Goal: Task Accomplishment & Management: Complete application form

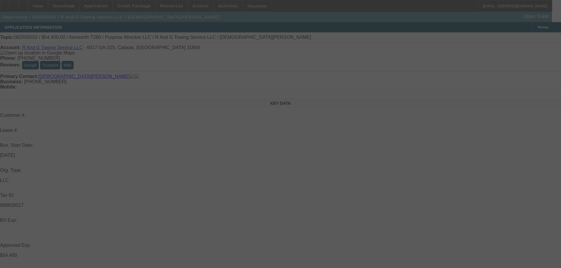
select select "0.15"
select select "2"
select select "0"
select select "6"
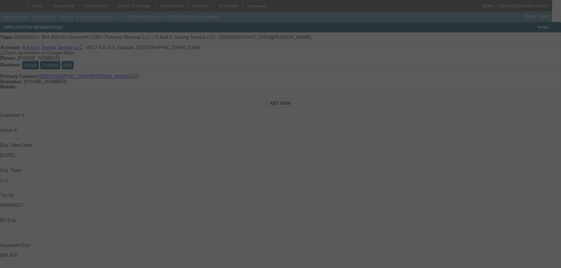
select select "0.15"
select select "2"
select select "0"
select select "6"
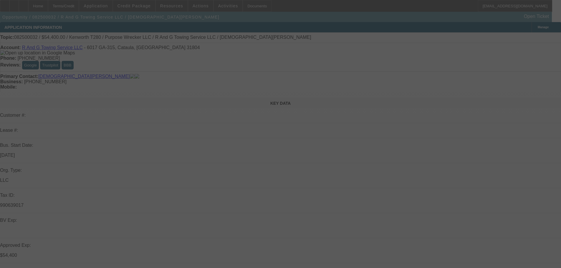
select select "0.15"
select select "2"
select select "0"
select select "6"
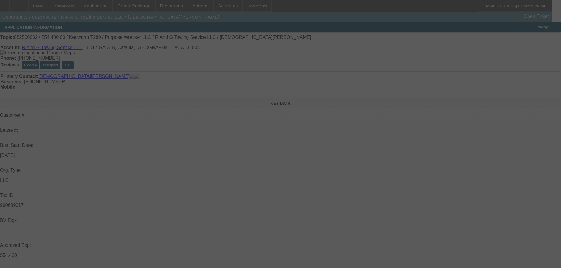
select select "0.15"
select select "2"
select select "0"
select select "6"
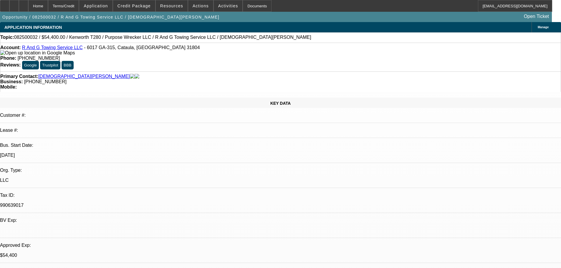
select select "0.15"
select select "2"
select select "0"
select select "6"
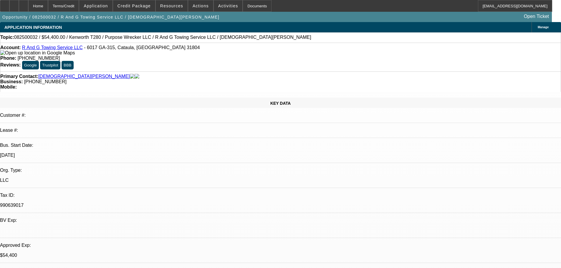
select select "0.15"
select select "2"
select select "0"
select select "6"
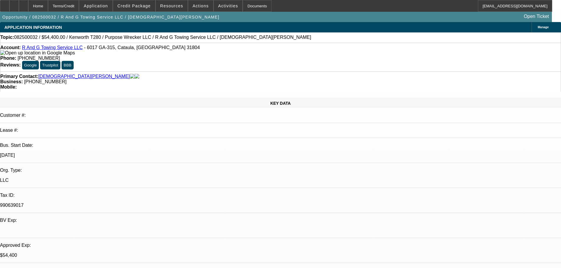
select select "0.15"
select select "2"
select select "0"
select select "6"
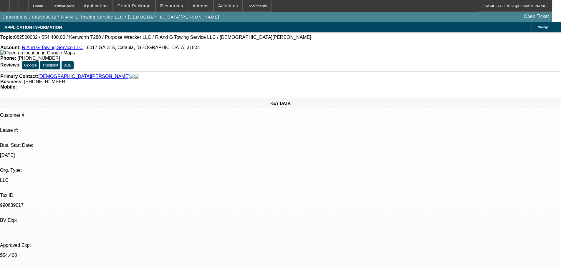
select select "0.15"
select select "2"
select select "0"
select select "6"
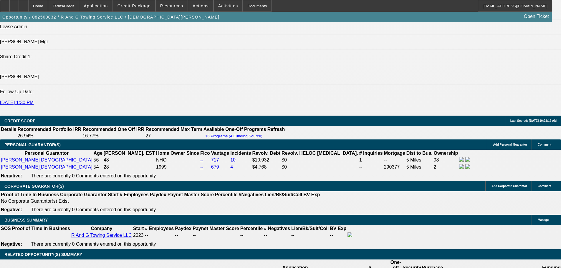
scroll to position [884, 0]
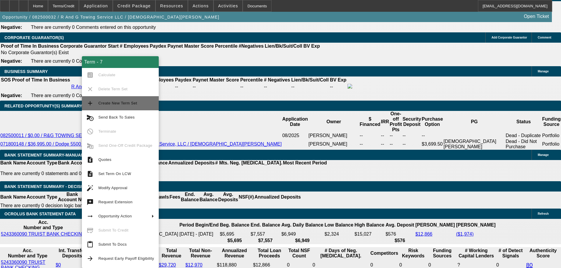
click at [121, 106] on span "Create New Term Set" at bounding box center [126, 103] width 56 height 7
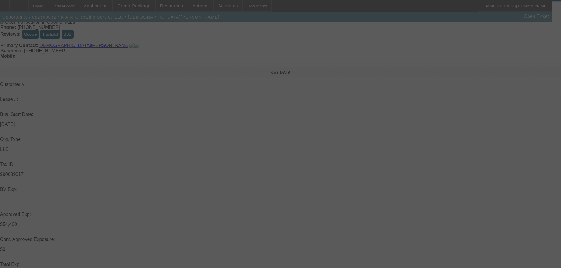
scroll to position [0, 0]
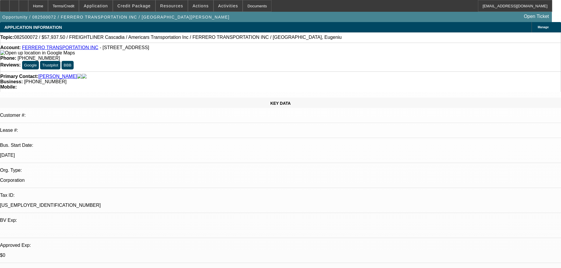
select select "0.1"
select select "0"
select select "6"
select select "0.1"
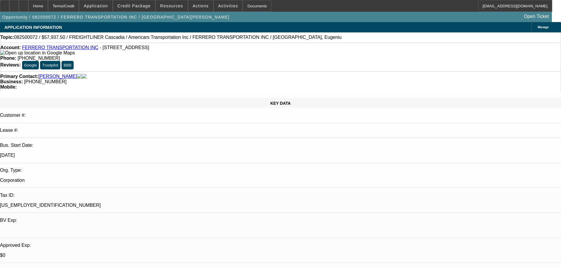
select select "0"
select select "6"
select select "0.1"
select select "0"
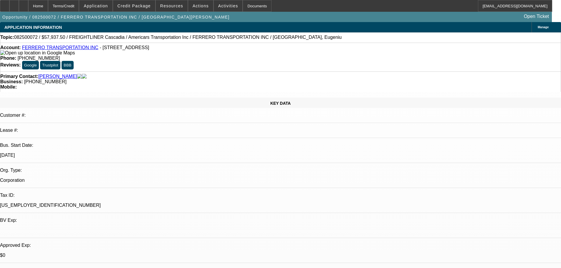
select select "0"
select select "6"
select select "0.1"
select select "0"
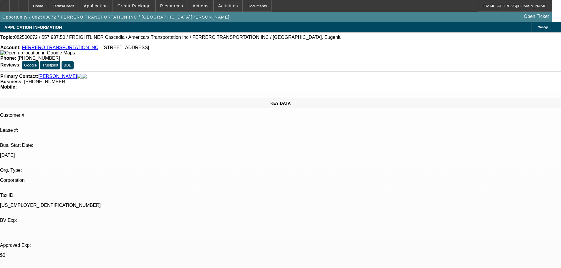
select select "6"
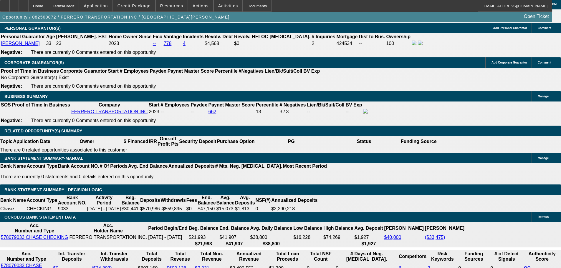
scroll to position [884, 0]
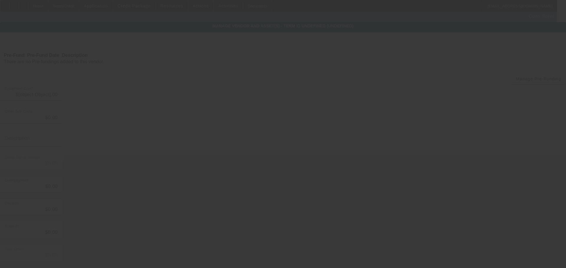
type input "$67,000.00"
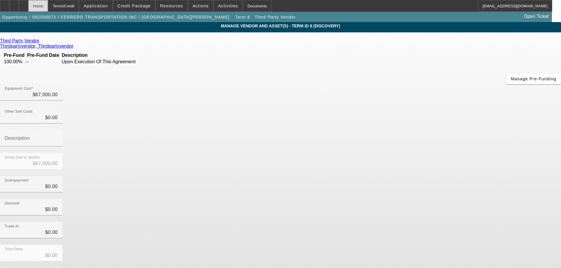
click at [48, 6] on div "Home" at bounding box center [38, 6] width 20 height 12
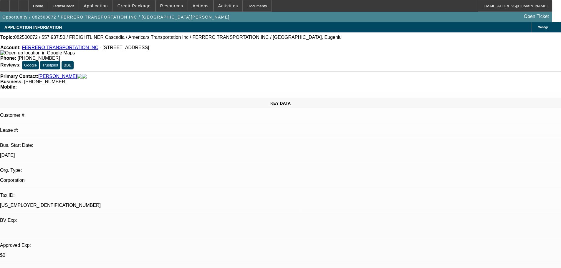
select select "0.1"
select select "0"
select select "6"
select select "0.1"
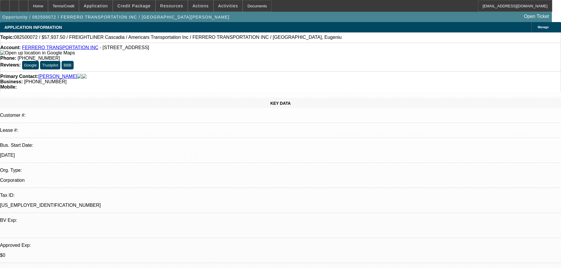
select select "0"
select select "6"
select select "0.1"
select select "0"
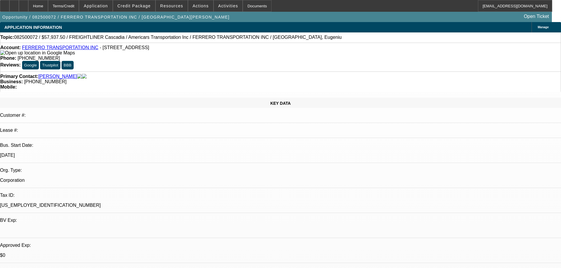
select select "0"
select select "6"
select select "0.1"
select select "0"
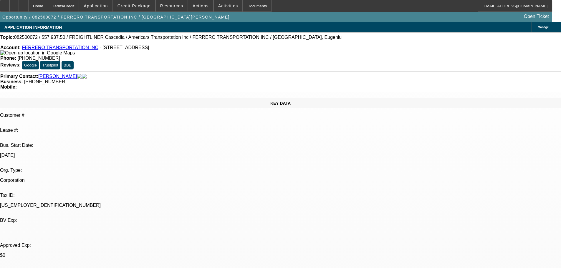
select select "6"
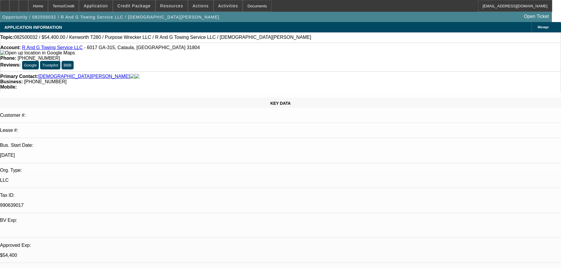
select select "0.15"
select select "2"
select select "0"
select select "6"
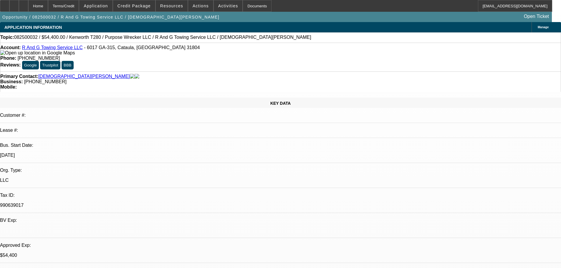
select select "0.15"
select select "2"
select select "0"
select select "6"
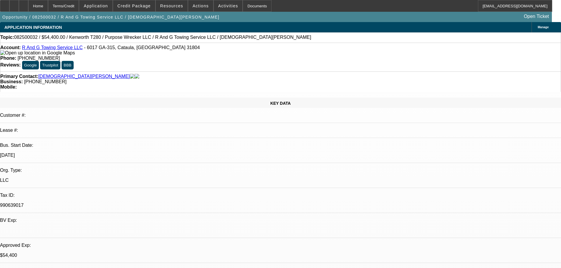
select select "0.15"
select select "2"
select select "0"
select select "6"
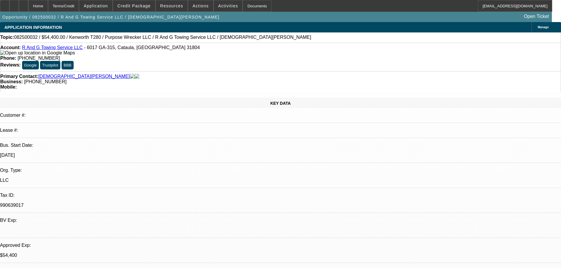
select select "0.15"
select select "2"
select select "0"
select select "6"
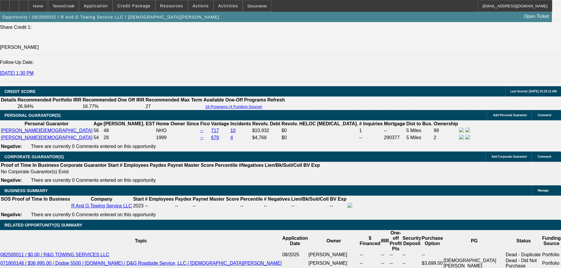
scroll to position [942, 0]
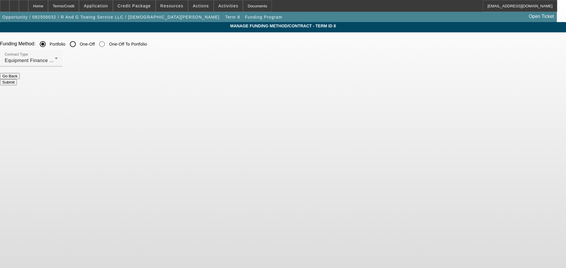
click at [79, 44] on input "One-Off" at bounding box center [73, 44] width 12 height 12
radio input "true"
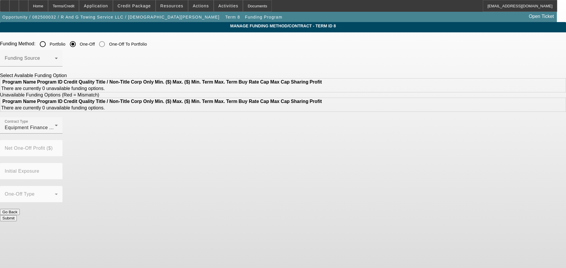
click at [66, 48] on div "Portfolio" at bounding box center [51, 44] width 29 height 12
click at [66, 46] on label "Portfolio" at bounding box center [57, 44] width 17 height 6
click at [49, 46] on input "Portfolio" at bounding box center [43, 44] width 12 height 12
radio input "true"
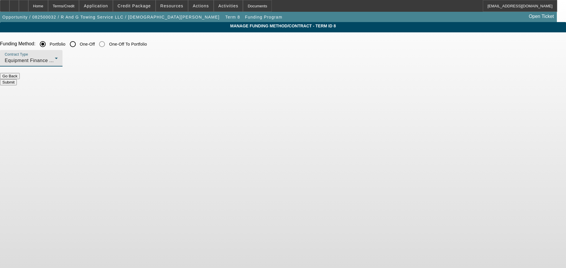
click at [73, 60] on span "Equipment Finance Agreement" at bounding box center [39, 60] width 69 height 5
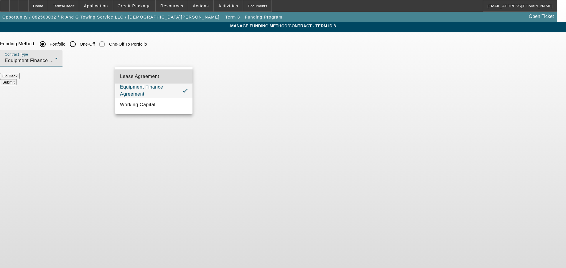
click at [152, 75] on span "Lease Agreement" at bounding box center [139, 76] width 39 height 7
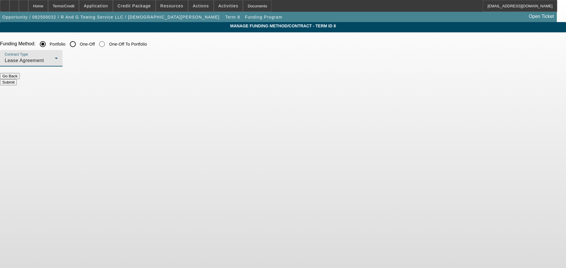
click at [17, 81] on button "Submit" at bounding box center [8, 82] width 17 height 6
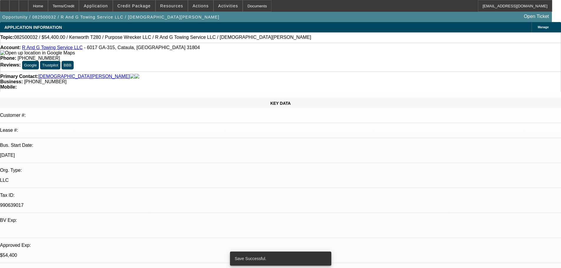
select select "0.15"
select select "2"
select select "0"
select select "6"
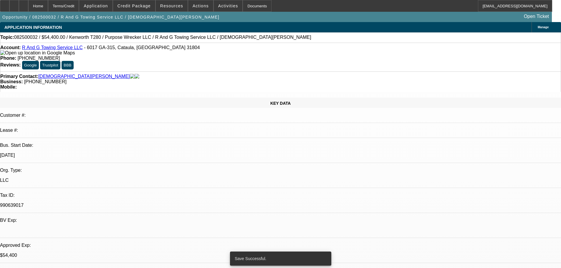
select select "0.15"
select select "2"
select select "0"
select select "6"
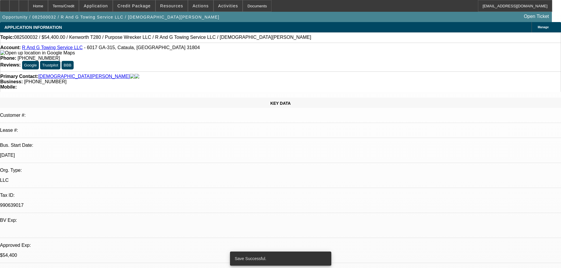
select select "0.15"
select select "2"
select select "0"
select select "6"
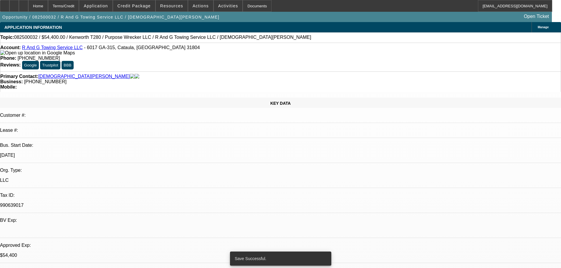
select select "0.15"
select select "2"
select select "0"
select select "6"
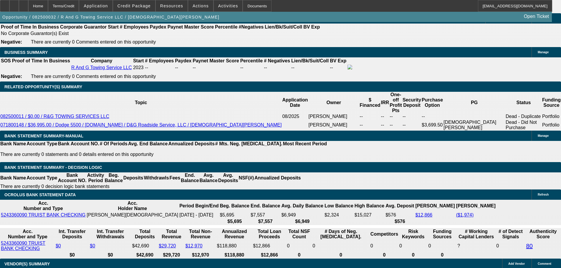
scroll to position [884, 0]
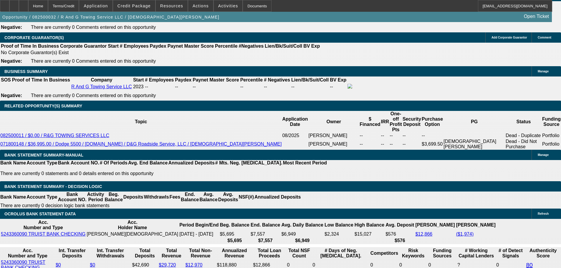
drag, startPoint x: 125, startPoint y: 173, endPoint x: 174, endPoint y: 176, distance: 49.0
type input "1"
type input "UNKNOWN"
type input "$1,836.85"
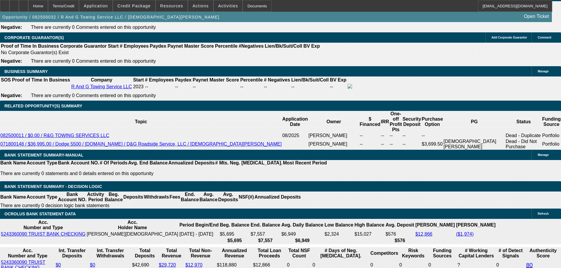
type input "$3,673.70"
type input "17"
type input "$2,238.50"
type input "$4,477.00"
type input "17"
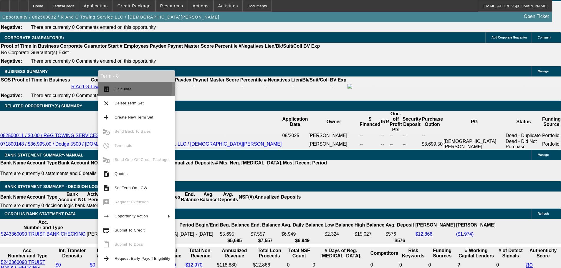
click at [110, 85] on button "calculate Calculate" at bounding box center [136, 89] width 77 height 14
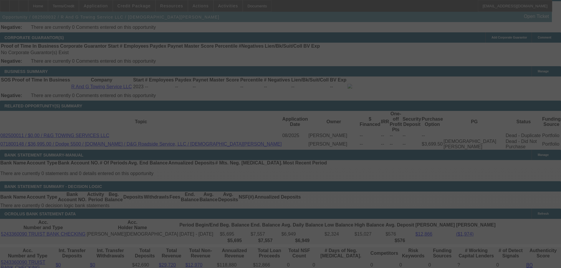
select select "0.15"
select select "2"
select select "0"
select select "6"
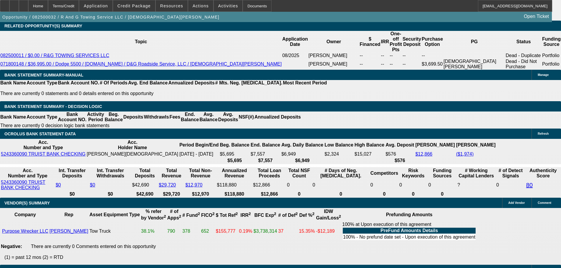
scroll to position [943, 0]
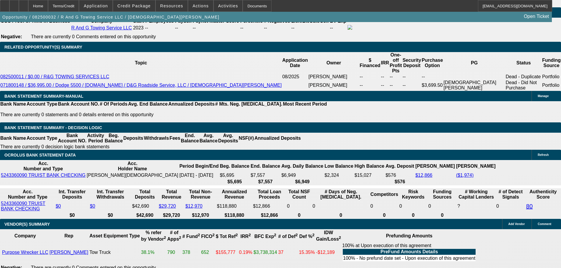
drag, startPoint x: 133, startPoint y: 115, endPoint x: 143, endPoint y: 115, distance: 10.0
type input "18"
type input "UNKNOWN"
type input "$2,265.17"
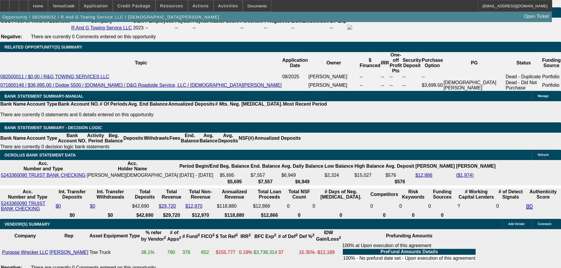
type input "$4,530.34"
type input "18"
drag, startPoint x: 116, startPoint y: 22, endPoint x: 77, endPoint y: 53, distance: 50.2
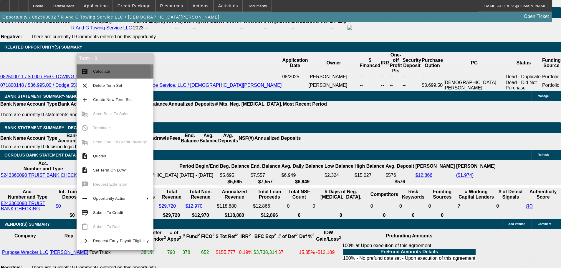
click at [110, 74] on span "Calculate" at bounding box center [121, 71] width 56 height 7
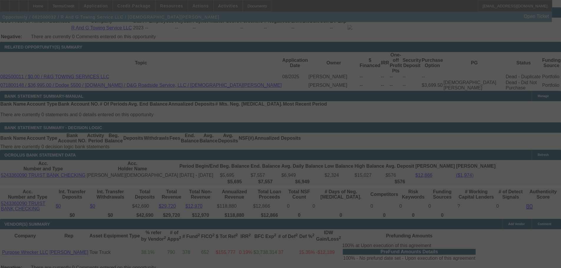
select select "0.15"
select select "2"
select select "0"
select select "6"
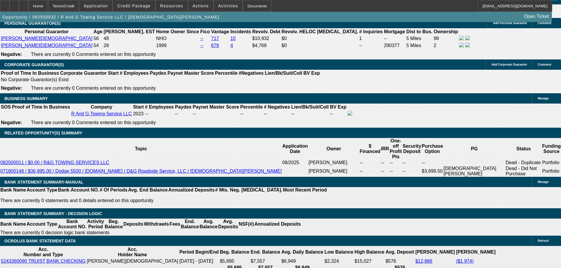
scroll to position [820, 0]
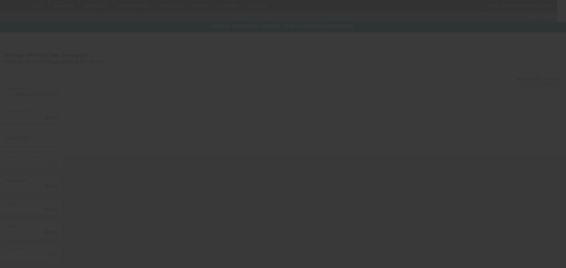
type input "$64,500.00"
type input "$500.00"
type input "$64,000.00"
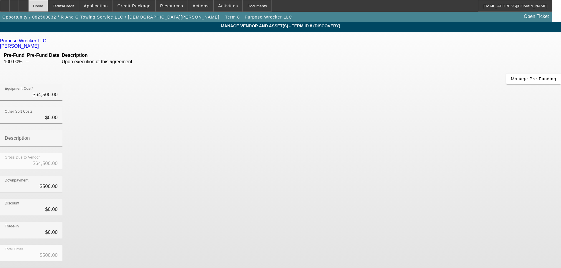
click at [48, 9] on div "Home" at bounding box center [38, 6] width 20 height 12
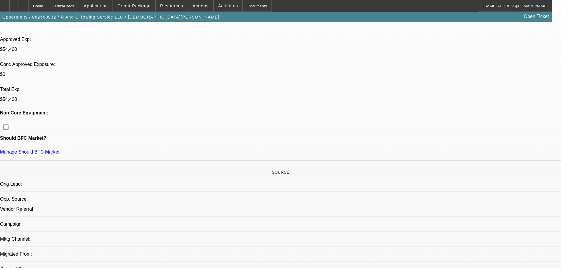
select select "0.15"
select select "2"
select select "0"
select select "6"
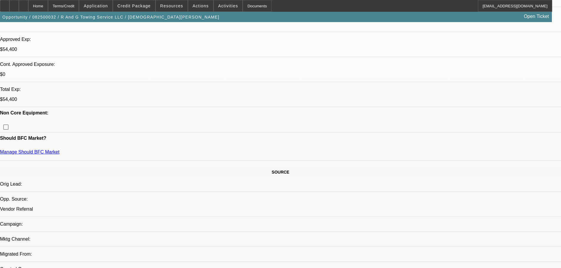
select select "0.15"
select select "2"
select select "0"
select select "6"
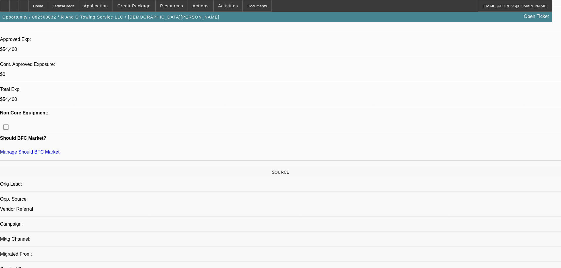
select select "0.15"
select select "2"
select select "0"
select select "6"
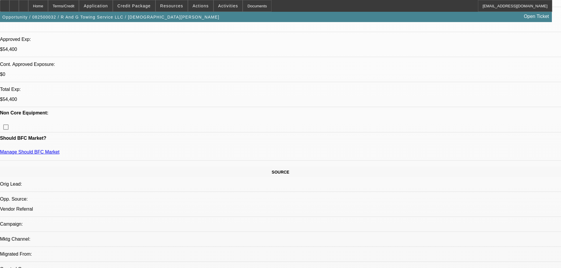
select select "0.15"
select select "2"
select select "0"
select select "6"
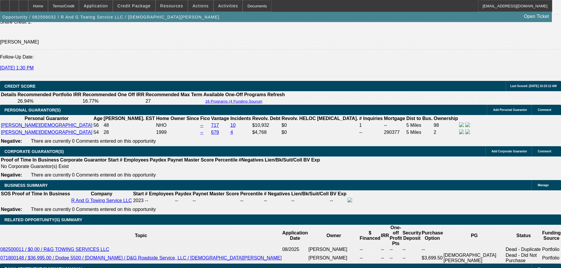
scroll to position [766, 0]
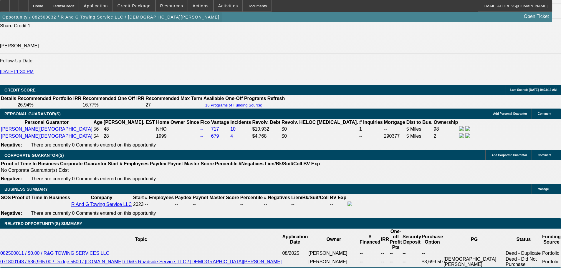
drag, startPoint x: 100, startPoint y: 13, endPoint x: 94, endPoint y: 12, distance: 6.0
click at [144, 7] on span "Credit Package" at bounding box center [134, 6] width 33 height 5
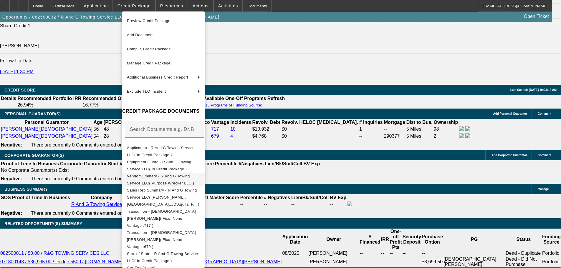
scroll to position [59, 0]
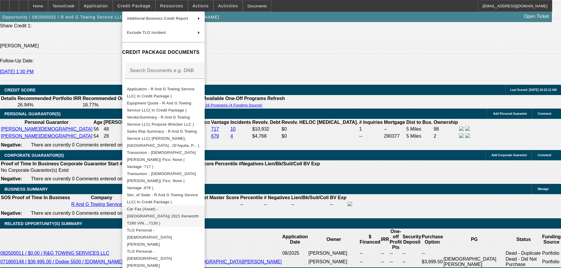
click at [200, 206] on span "Car Fax (Asset) - Kenworth( 2021 Kenworth T280 VIN....7130 )" at bounding box center [163, 216] width 73 height 21
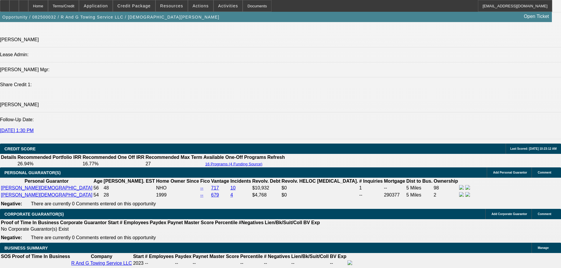
scroll to position [766, 0]
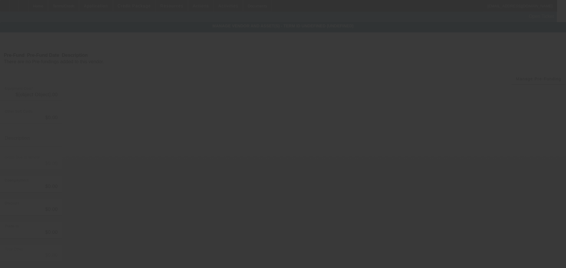
type input "$64,500.00"
type input "$500.00"
type input "$64,000.00"
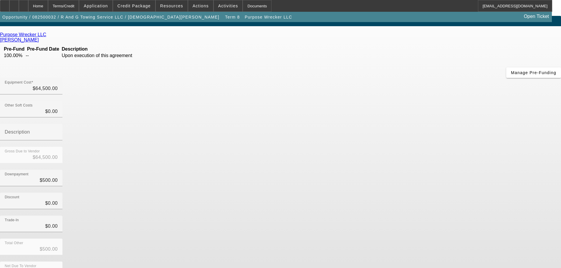
scroll to position [8, 0]
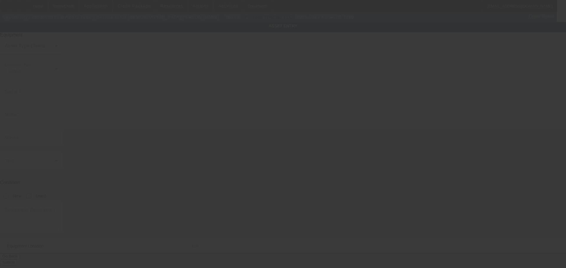
type input "2NK3HM6X3MM437130"
type input "Kenworth"
type input "T280"
radio input "true"
type textarea "Rollback"
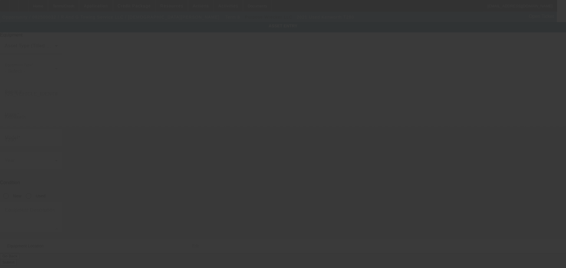
type input "6017 GA-315"
type input "Cataula"
type input "31804"
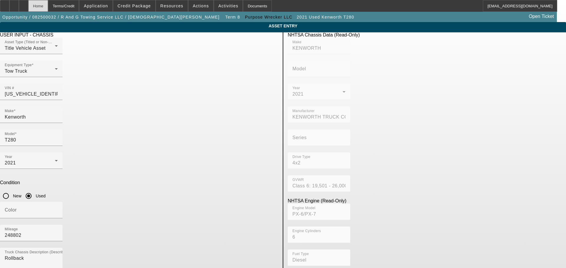
drag, startPoint x: 58, startPoint y: 4, endPoint x: 58, endPoint y: 8, distance: 4.4
click at [48, 5] on div "Home" at bounding box center [38, 6] width 20 height 12
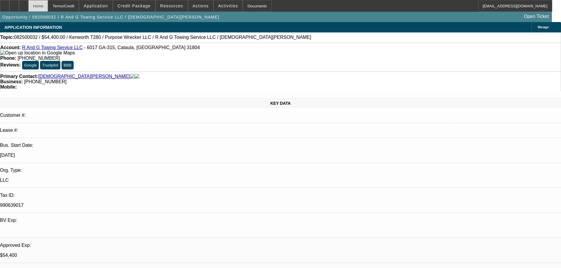
select select "0.15"
select select "2"
select select "0"
select select "6"
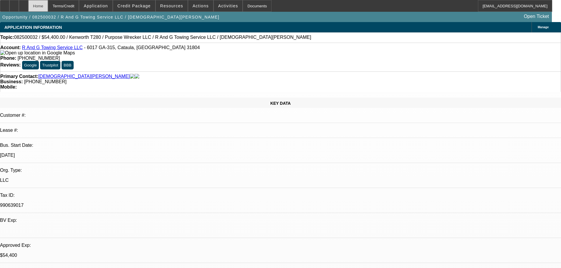
select select "0.15"
select select "2"
select select "0"
select select "6"
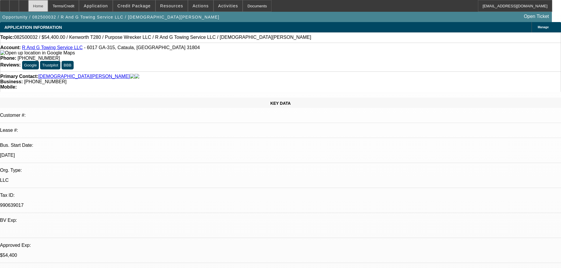
select select "0.15"
select select "2"
select select "0"
select select "6"
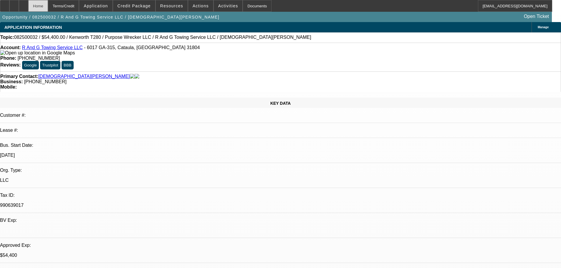
select select "0.15"
select select "2"
select select "0"
select select "6"
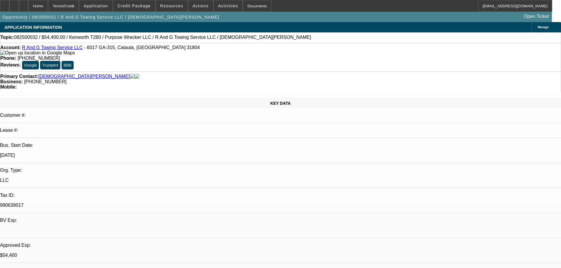
scroll to position [59, 0]
click at [28, 9] on div at bounding box center [23, 6] width 9 height 12
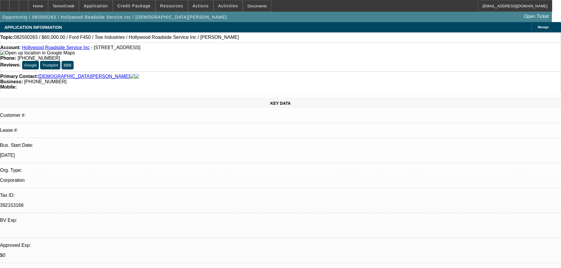
select select "0"
select select "2"
select select "0"
select select "5"
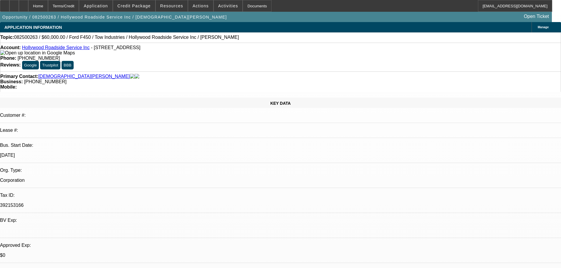
select select "0"
select select "2"
select select "0"
select select "5"
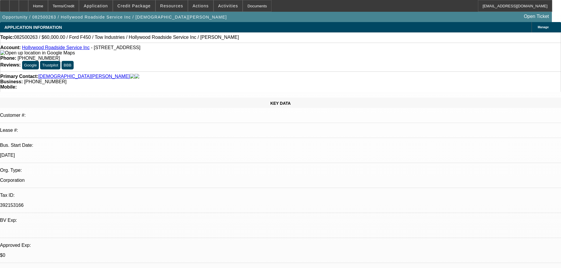
select select "0"
select select "2"
select select "0"
select select "5"
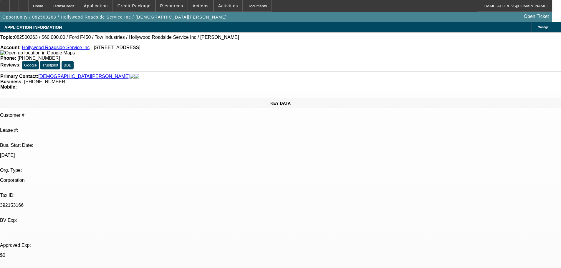
select select "0"
select select "0.1"
select select "4"
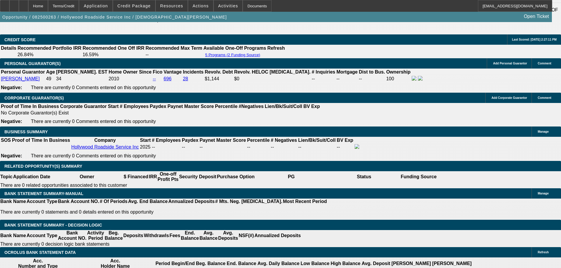
scroll to position [884, 0]
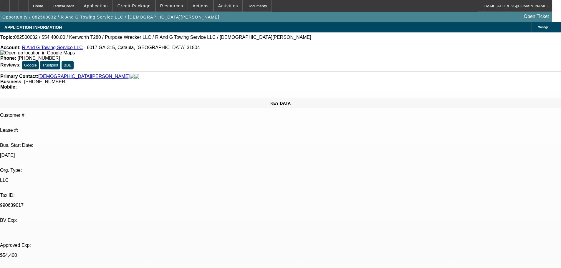
select select "0.15"
select select "2"
select select "0"
select select "6"
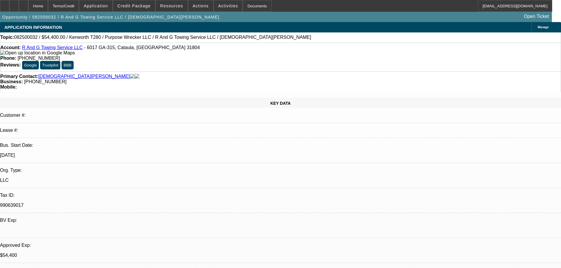
select select "0.15"
select select "2"
select select "0"
select select "6"
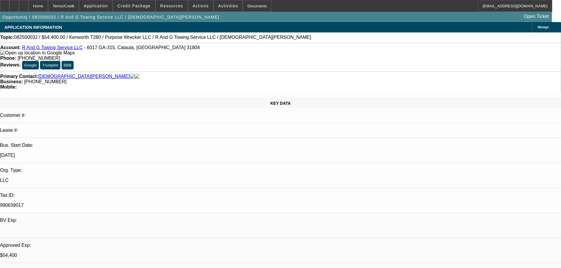
select select "0.15"
select select "2"
select select "0"
select select "6"
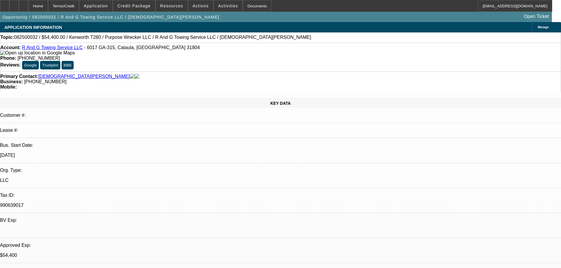
select select "0.15"
select select "2"
select select "0"
select select "6"
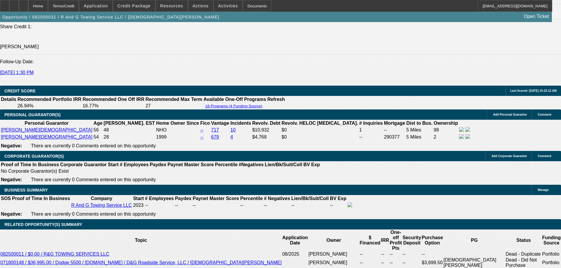
scroll to position [765, 0]
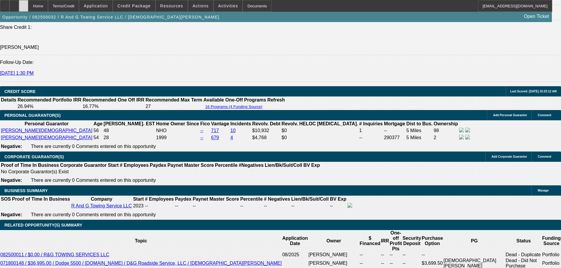
click at [28, 1] on div at bounding box center [23, 6] width 9 height 12
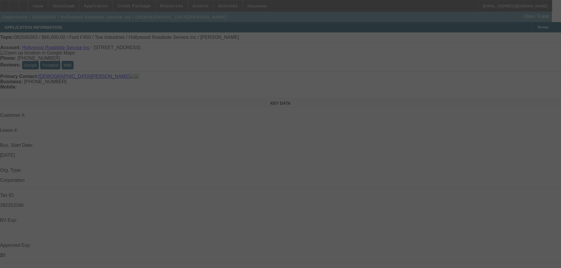
select select "0"
select select "2"
select select "0"
select select "5"
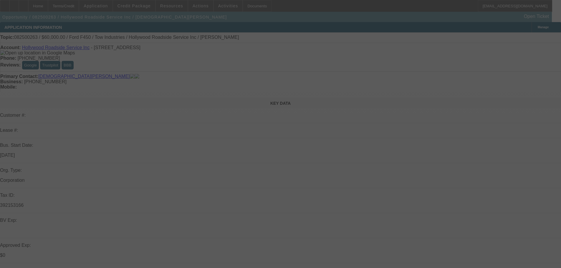
select select "0"
select select "2"
select select "0"
select select "5"
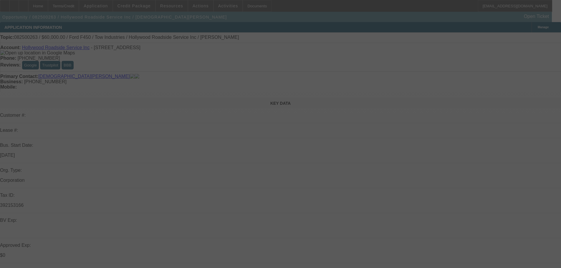
select select "0"
select select "2"
select select "0"
select select "5"
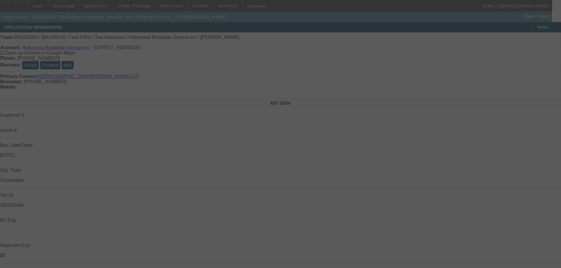
select select "0"
select select "2"
select select "0"
select select "5"
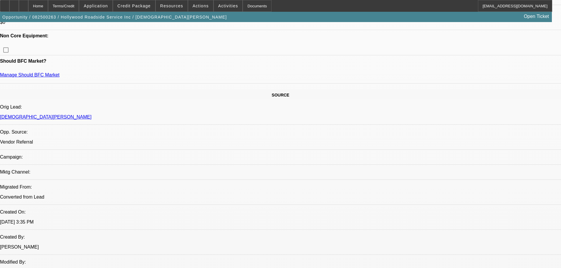
scroll to position [295, 0]
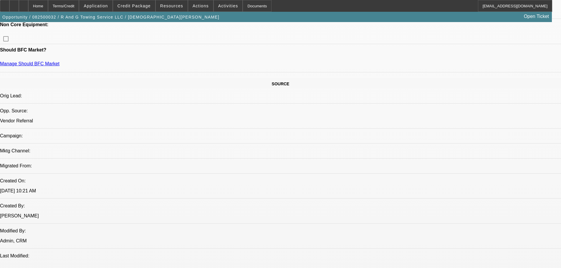
select select "0.15"
select select "2"
select select "0"
select select "6"
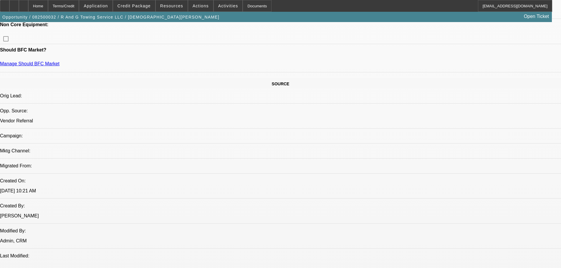
select select "0.15"
select select "2"
select select "0"
select select "6"
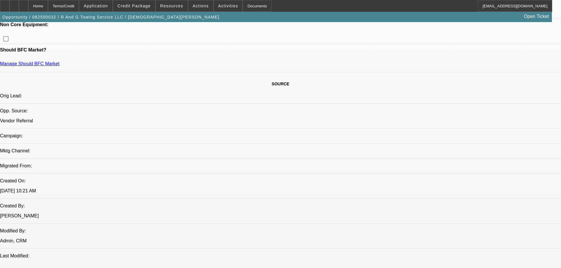
select select "0.15"
select select "2"
select select "0"
select select "6"
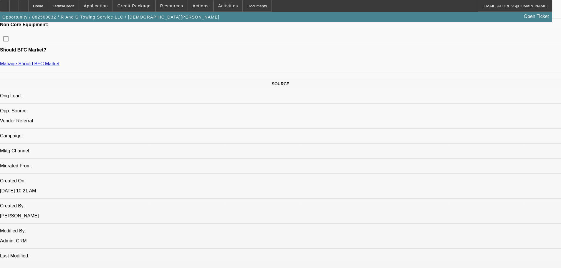
select select "0.15"
select select "2"
select select "0"
select select "6"
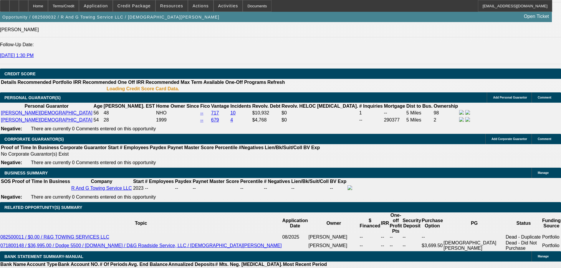
scroll to position [789, 0]
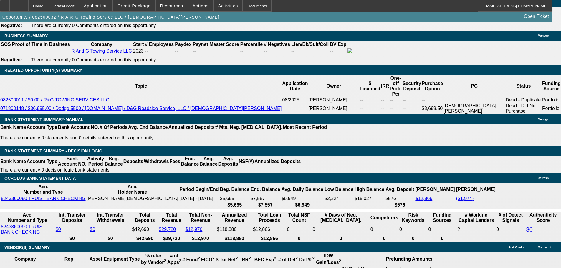
scroll to position [927, 0]
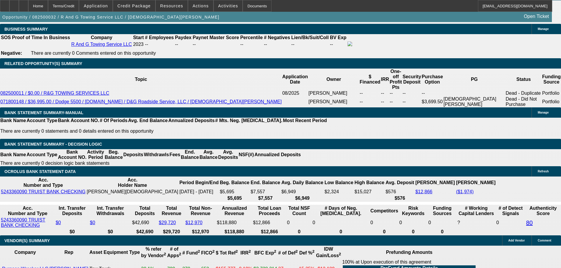
drag, startPoint x: 132, startPoint y: 132, endPoint x: 141, endPoint y: 134, distance: 8.6
type input "19"
type input "UNKNOWN"
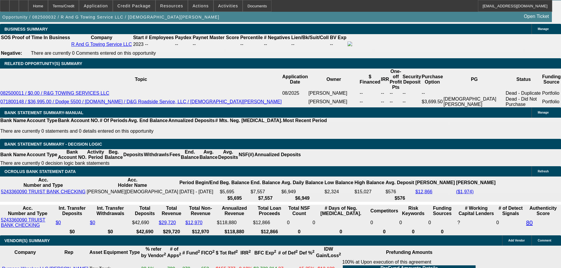
type input "$2,292.02"
type input "$4,584.04"
type input "19"
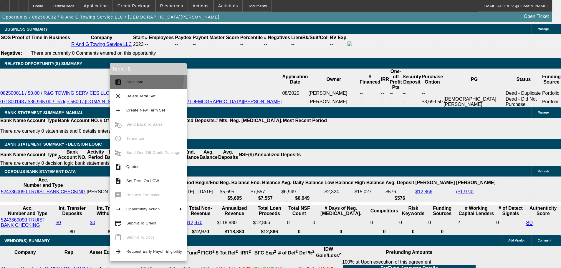
click at [126, 79] on button "calculate Calculate" at bounding box center [148, 82] width 77 height 14
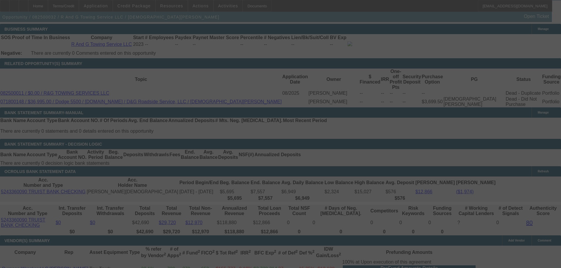
select select "0.15"
select select "2"
select select "0"
select select "6"
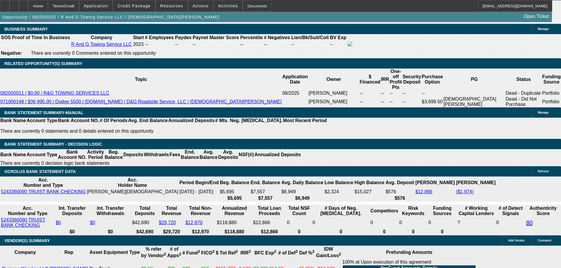
drag, startPoint x: 150, startPoint y: 136, endPoint x: 160, endPoint y: 137, distance: 10.3
select select "0.1"
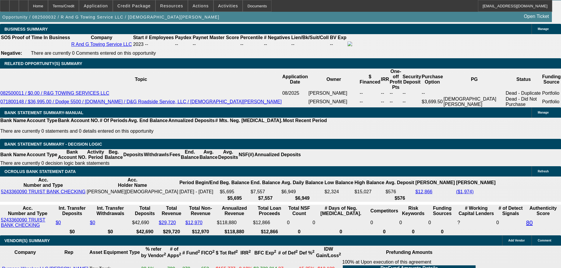
type input "$6,450.00"
type input "UNKNOWN"
select select "4"
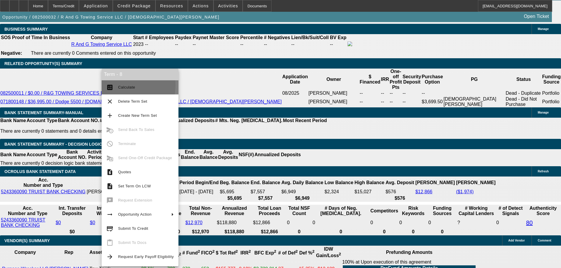
click at [118, 85] on button "calculate Calculate" at bounding box center [140, 87] width 77 height 14
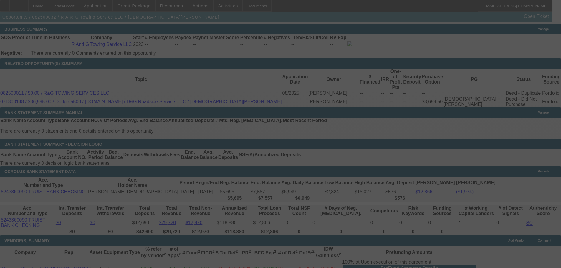
select select "0.15"
select select "2"
select select "0.1"
select select "4"
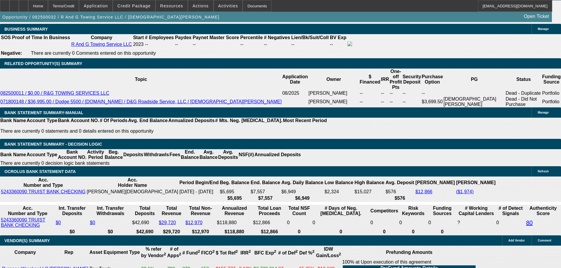
drag, startPoint x: 129, startPoint y: 129, endPoint x: 179, endPoint y: 128, distance: 50.1
type input "1"
type input "UNKNOWN"
type input "17"
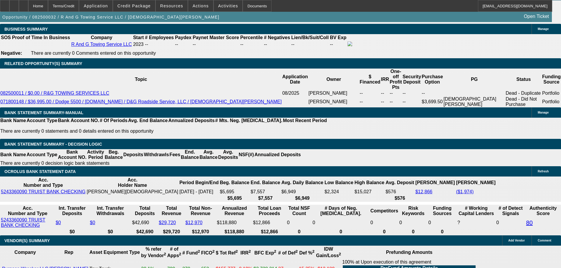
type input "$3,673.70"
type input "$1,836.85"
type input "$4,477.00"
type input "$2,238.50"
type input "17"
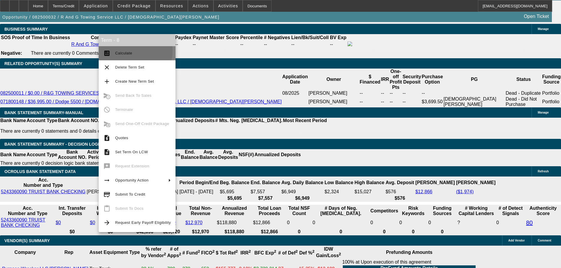
click at [125, 51] on span "Calculate" at bounding box center [123, 53] width 17 height 4
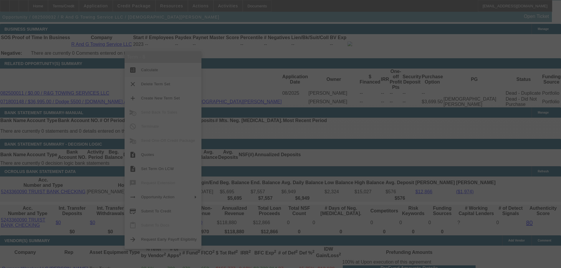
click at [87, 33] on div at bounding box center [280, 134] width 561 height 268
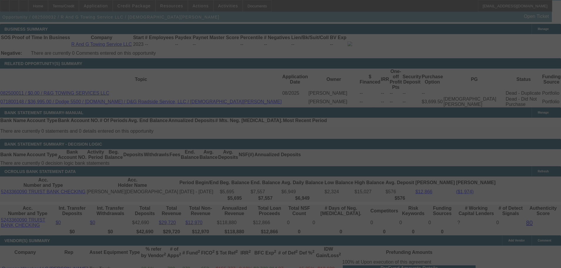
select select "0.15"
select select "2"
select select "0.1"
select select "4"
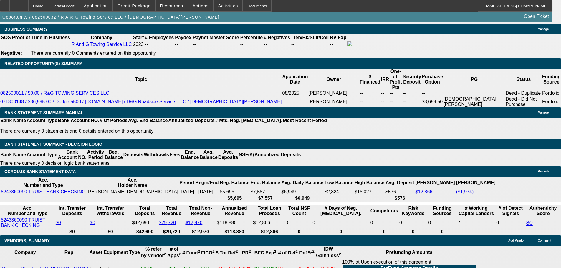
drag, startPoint x: 131, startPoint y: 130, endPoint x: 162, endPoint y: 137, distance: 31.7
type input "15"
type input "UNKNOWN"
type input "$3,673.70"
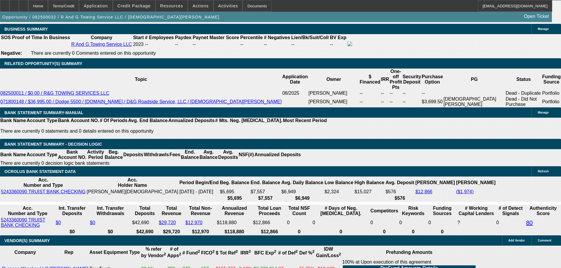
type input "$1,836.85"
type input "$4,371.42"
type input "$2,185.71"
type input "15"
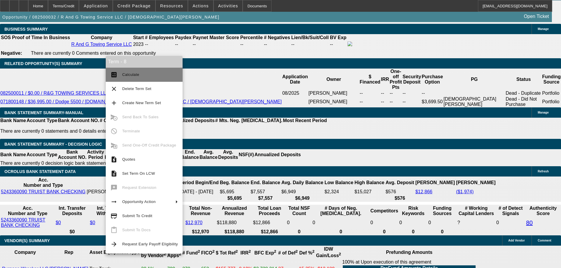
click at [120, 76] on button "calculate Calculate" at bounding box center [144, 75] width 77 height 14
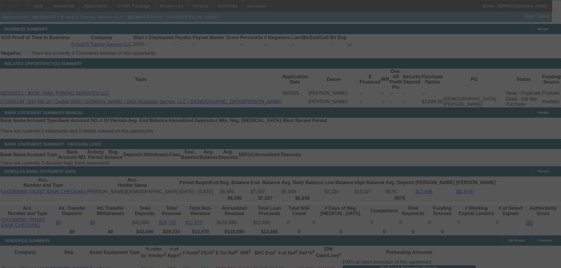
select select "0.15"
select select "2"
select select "0.1"
select select "4"
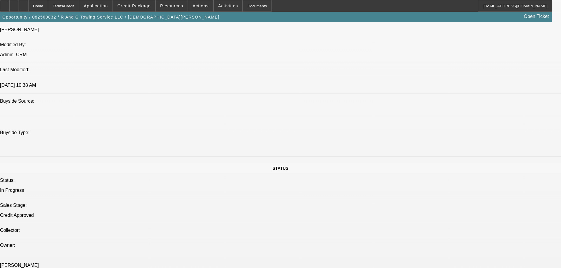
scroll to position [0, 0]
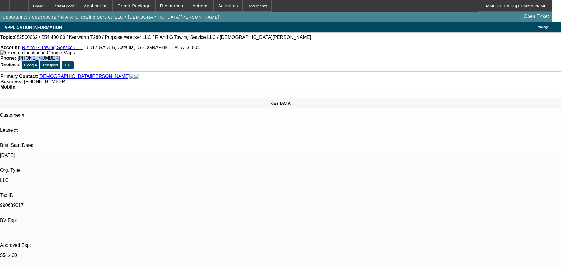
drag, startPoint x: 206, startPoint y: 50, endPoint x: 235, endPoint y: 49, distance: 29.5
click at [236, 56] on div "Phone: (678) 878-5308" at bounding box center [280, 58] width 561 height 5
copy span "(678) 878-5308"
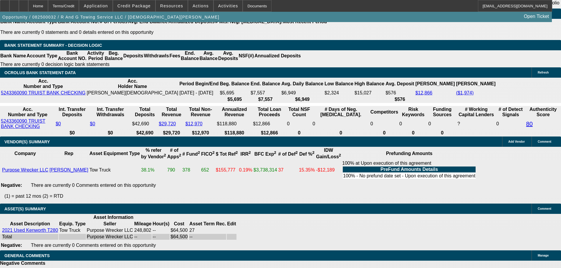
scroll to position [1059, 0]
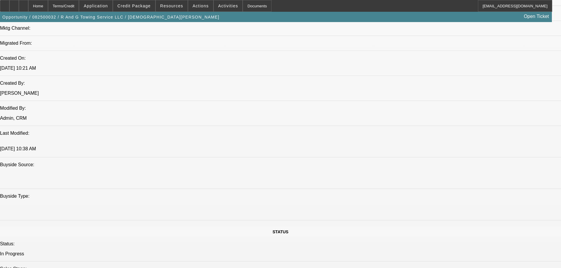
scroll to position [352, 0]
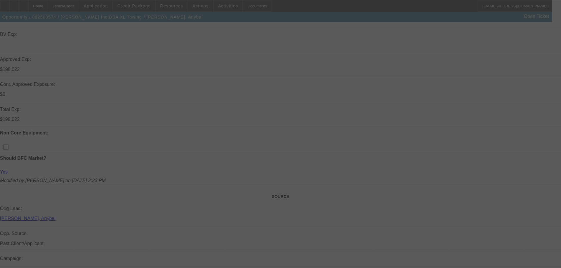
scroll to position [295, 0]
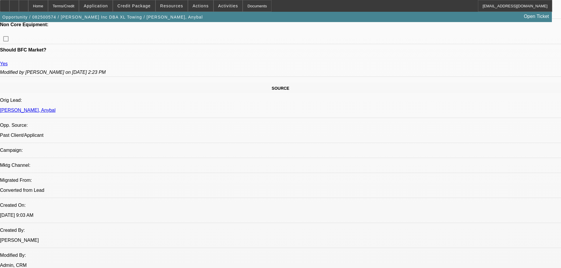
select select "0"
select select "2"
select select "0.15"
select select "16"
select select "0"
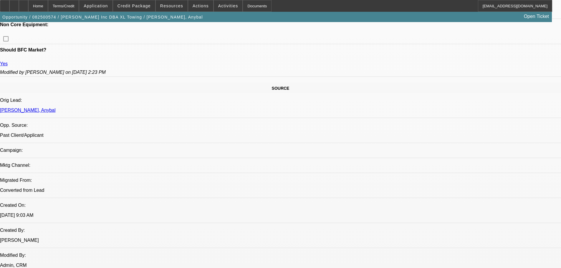
select select "2"
select select "0.15"
select select "16"
select select "0"
select select "2"
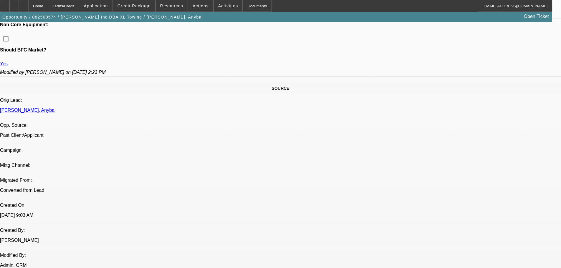
select select "0.15"
select select "4"
select select "0"
select select "2"
select select "0.15"
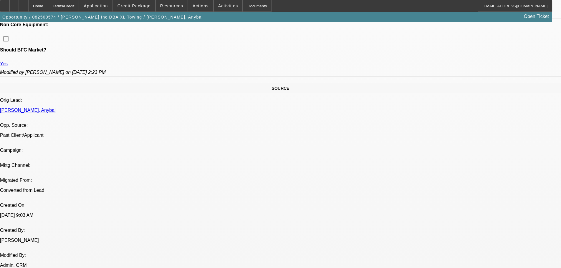
select select "4"
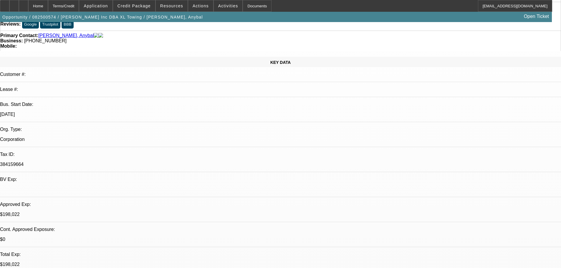
scroll to position [0, 0]
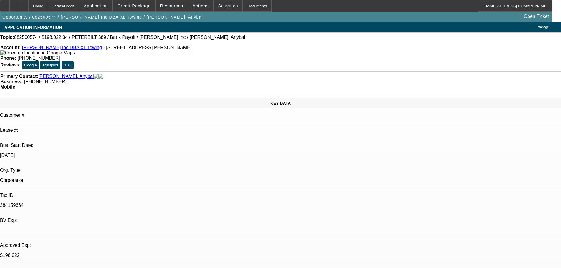
drag, startPoint x: 206, startPoint y: 49, endPoint x: 242, endPoint y: 51, distance: 36.3
click at [242, 56] on div "Phone: [PHONE_NUMBER]" at bounding box center [280, 58] width 561 height 5
copy span "[PHONE_NUMBER]"
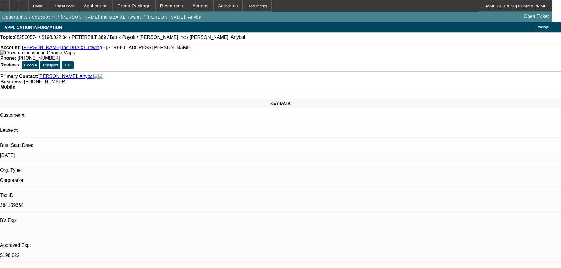
drag, startPoint x: 232, startPoint y: 50, endPoint x: 206, endPoint y: 56, distance: 27.1
click at [206, 56] on div "Account: [PERSON_NAME] Inc DBA XL Towing - [GEOGRAPHIC_DATA][STREET_ADDRESS][PE…" at bounding box center [280, 57] width 561 height 29
copy span "[PHONE_NUMBER]"
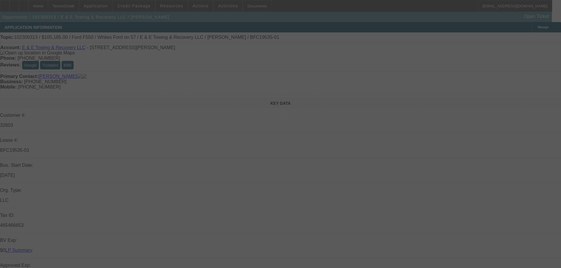
scroll to position [45, 0]
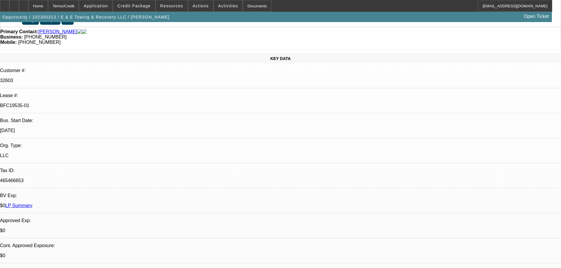
select select "0"
select select "6"
select select "0"
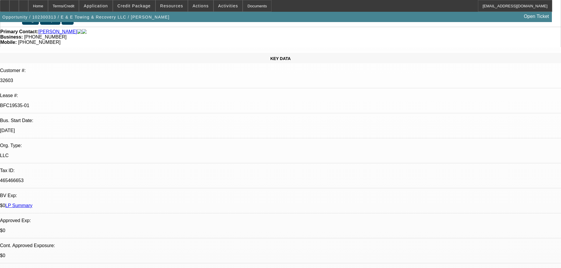
select select "0"
select select "0.1"
select select "4"
select select "0"
select select "2"
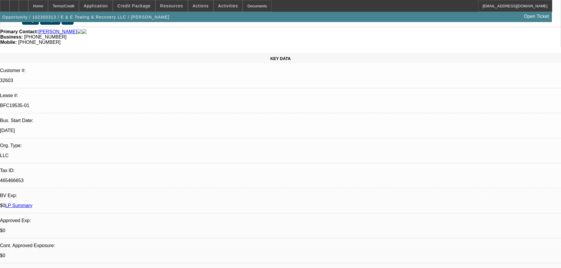
select select "2"
select select "0.1"
select select "4"
select select "0"
select select "2"
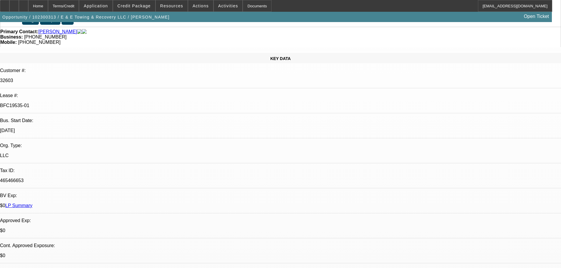
select select "2"
select select "0.1"
select select "4"
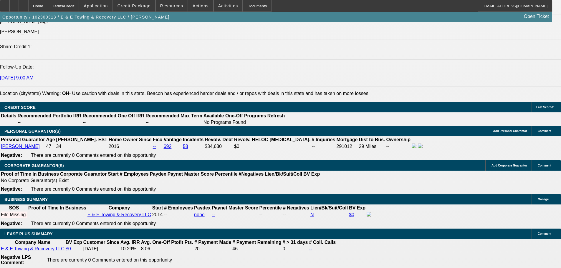
scroll to position [707, 0]
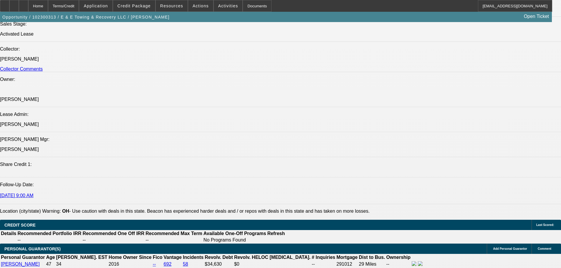
drag, startPoint x: 426, startPoint y: 164, endPoint x: 430, endPoint y: 187, distance: 22.8
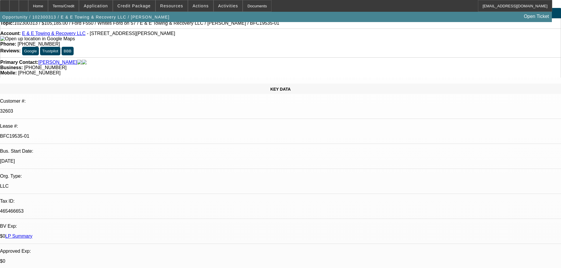
scroll to position [0, 0]
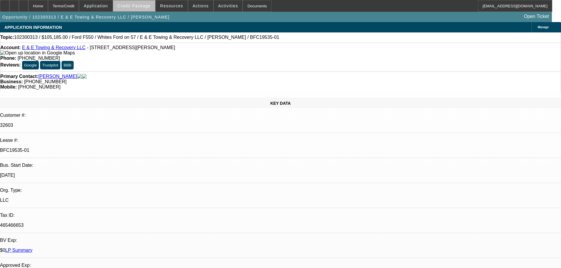
click at [151, 6] on span "Credit Package" at bounding box center [134, 6] width 33 height 5
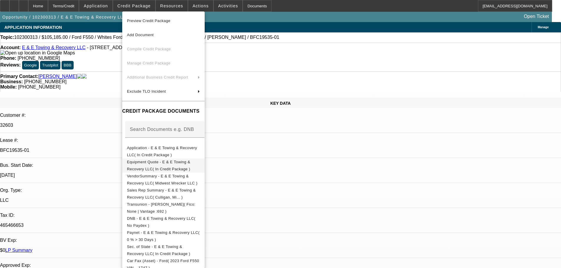
scroll to position [92, 0]
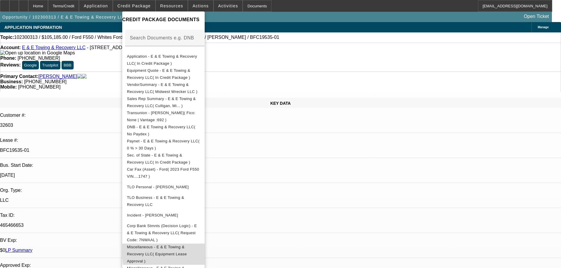
click at [187, 245] on span "Miscellaneous - E & E Towing & Recovery LLC( Equipment Lease Approval )" at bounding box center [157, 254] width 60 height 19
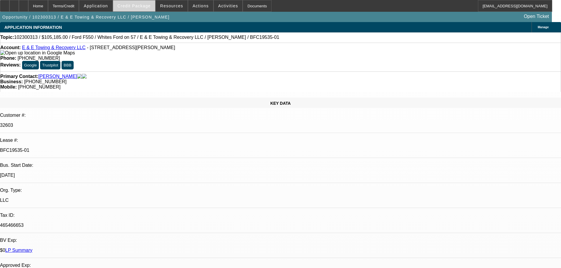
click at [138, 4] on span "Credit Package" at bounding box center [134, 6] width 33 height 5
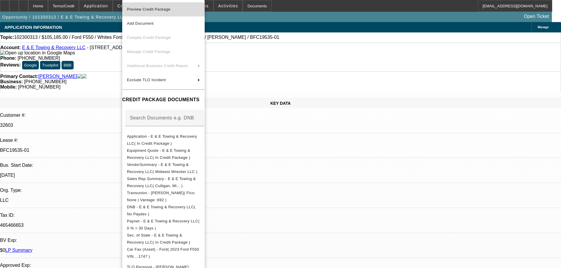
click at [181, 14] on button "Preview Credit Package" at bounding box center [163, 9] width 83 height 14
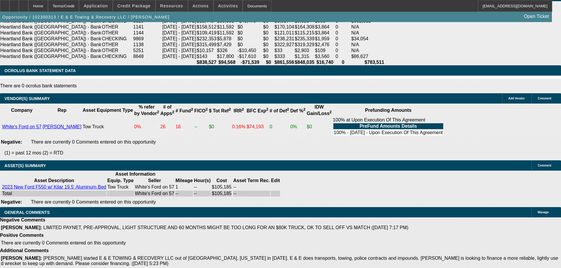
scroll to position [1197, 0]
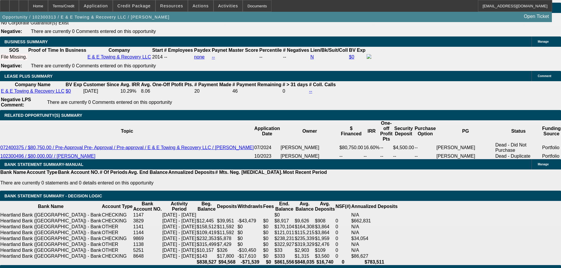
scroll to position [785, 0]
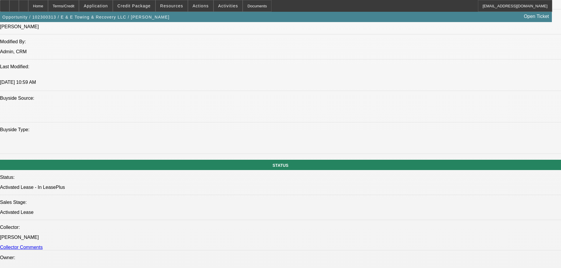
scroll to position [0, 0]
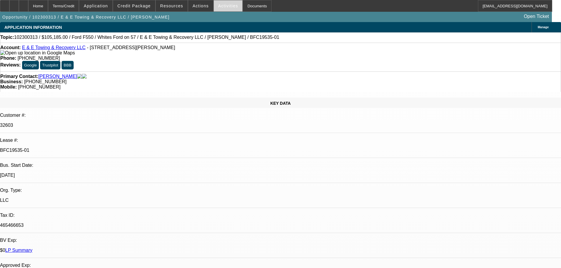
click at [214, 2] on span at bounding box center [228, 6] width 29 height 14
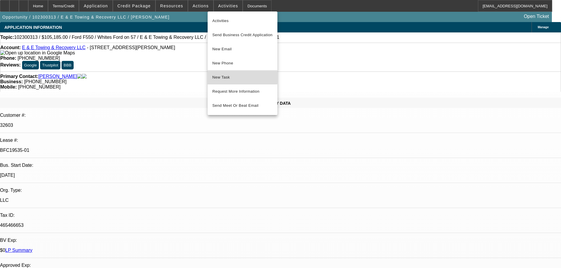
click at [225, 73] on button "New Task" at bounding box center [243, 77] width 70 height 14
